Goal: Task Accomplishment & Management: Use online tool/utility

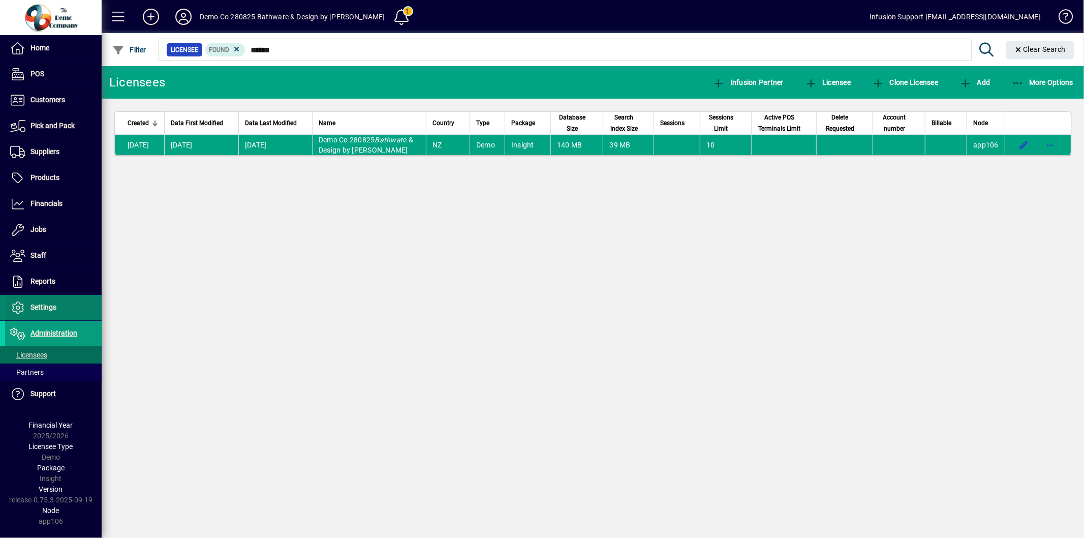
click at [54, 306] on span "Settings" at bounding box center [43, 307] width 26 height 8
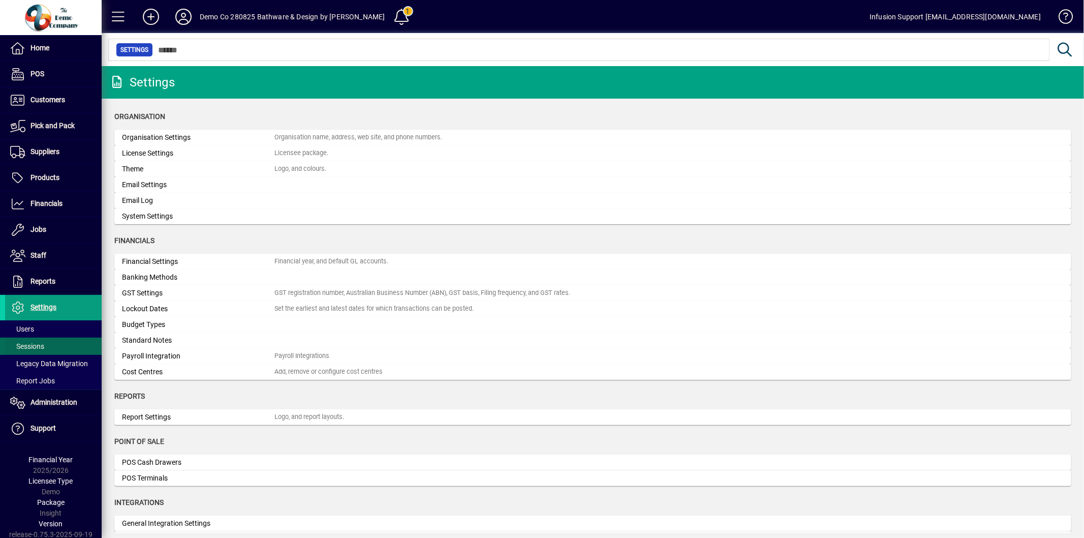
click at [44, 346] on span "Sessions" at bounding box center [27, 346] width 34 height 8
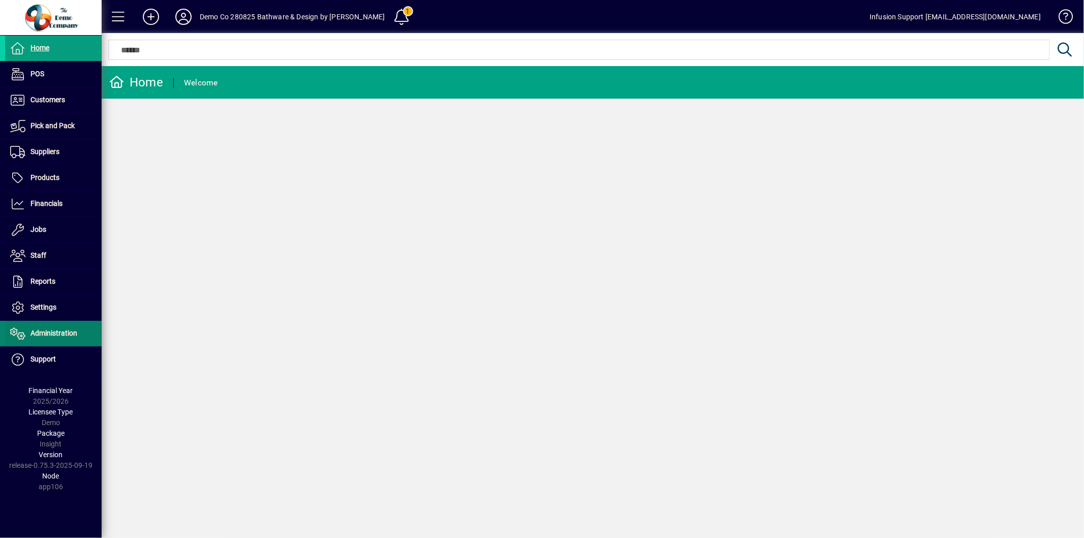
click at [69, 334] on span "Administration" at bounding box center [53, 333] width 47 height 8
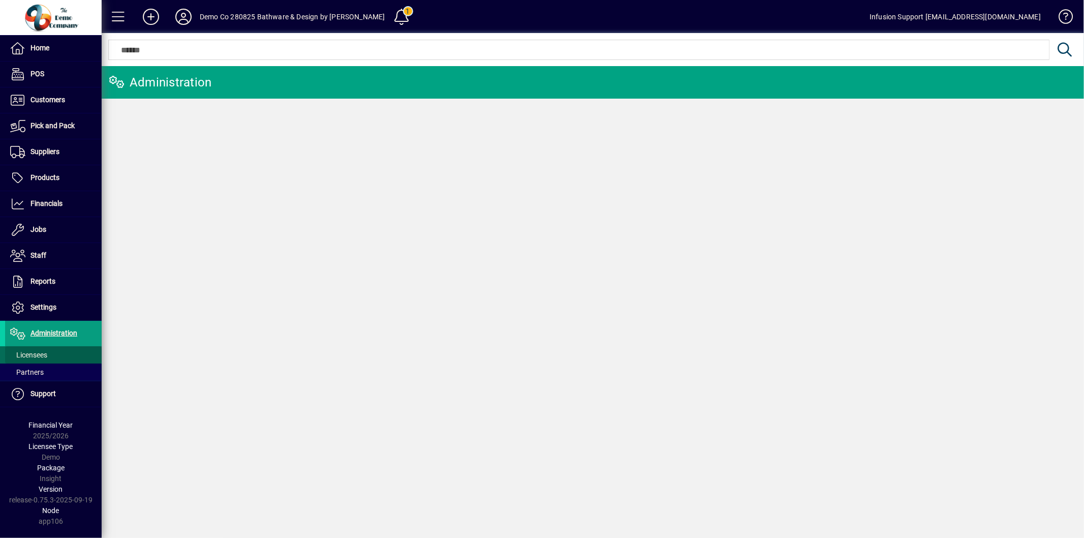
click at [57, 350] on span at bounding box center [53, 355] width 97 height 24
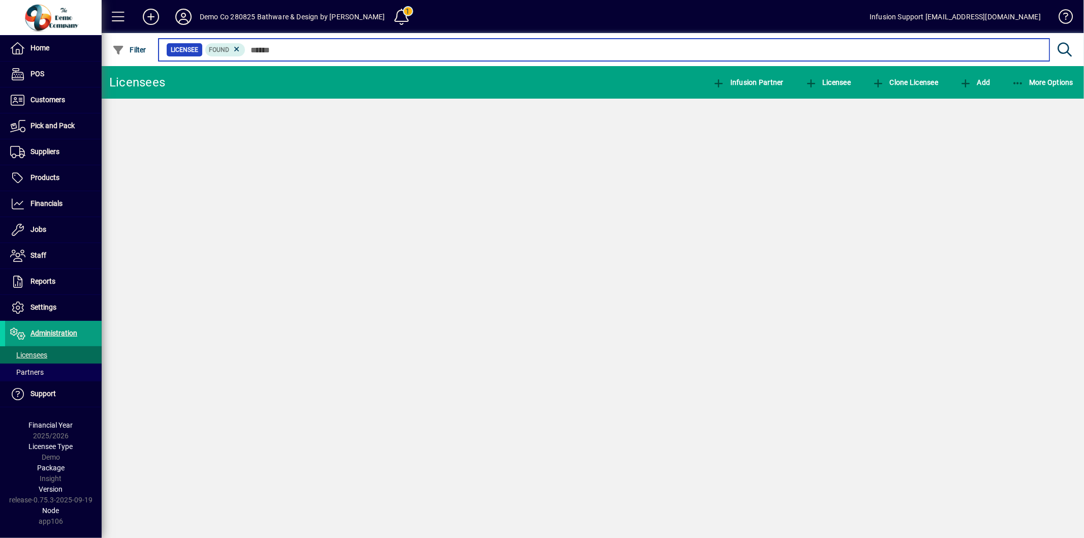
click at [335, 46] on input "text" at bounding box center [643, 50] width 796 height 14
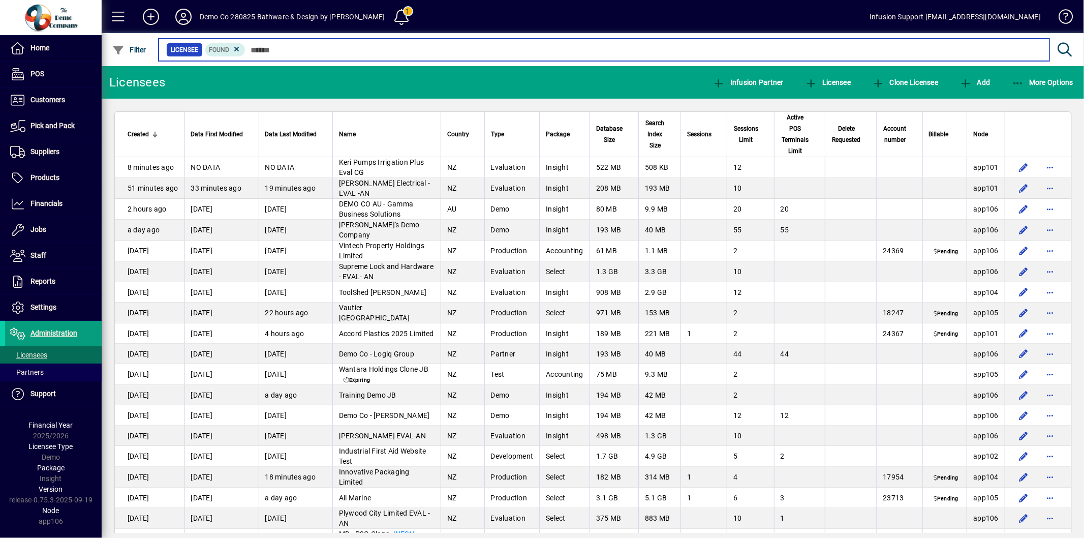
click at [290, 51] on input "text" at bounding box center [643, 50] width 796 height 14
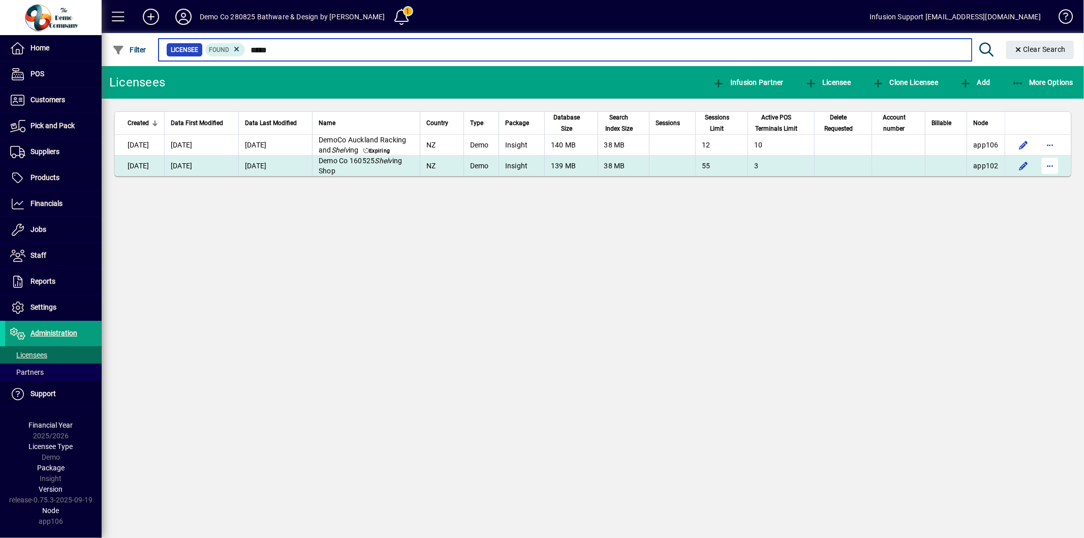
type input "*****"
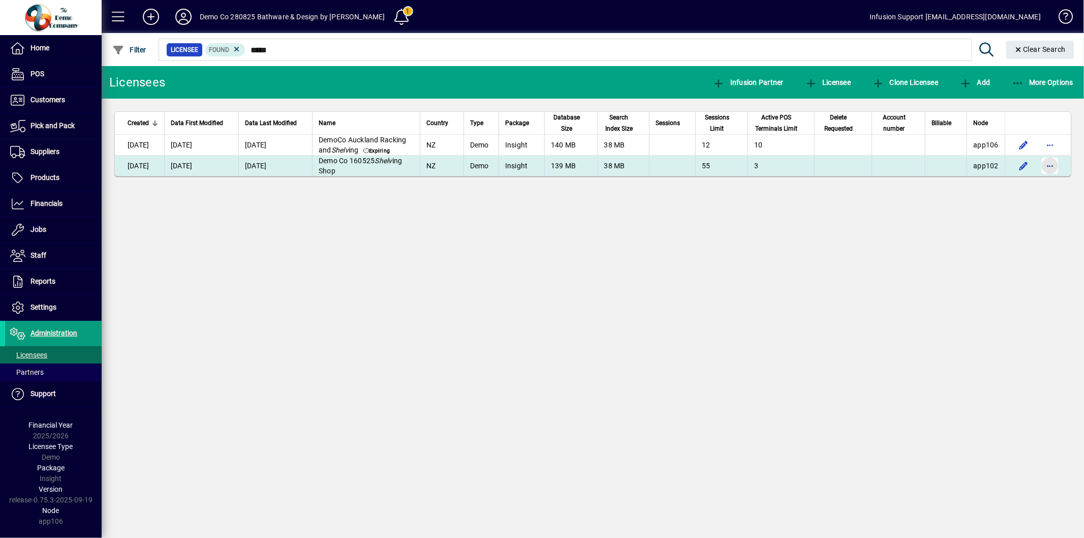
click at [1047, 178] on span "button" at bounding box center [1050, 165] width 24 height 24
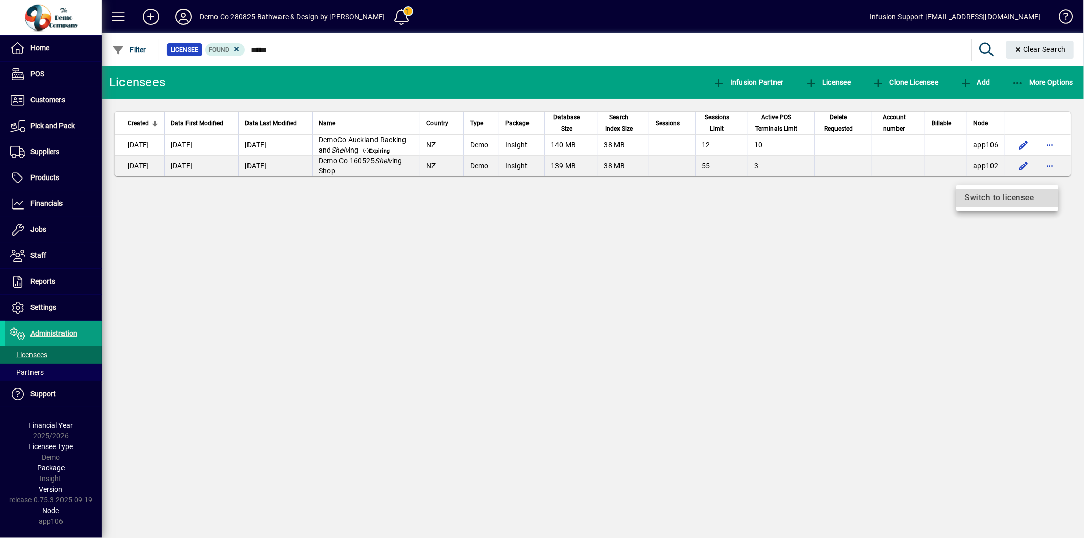
click at [1028, 196] on span "Switch to licensee" at bounding box center [1007, 198] width 85 height 12
